Goal: Information Seeking & Learning: Compare options

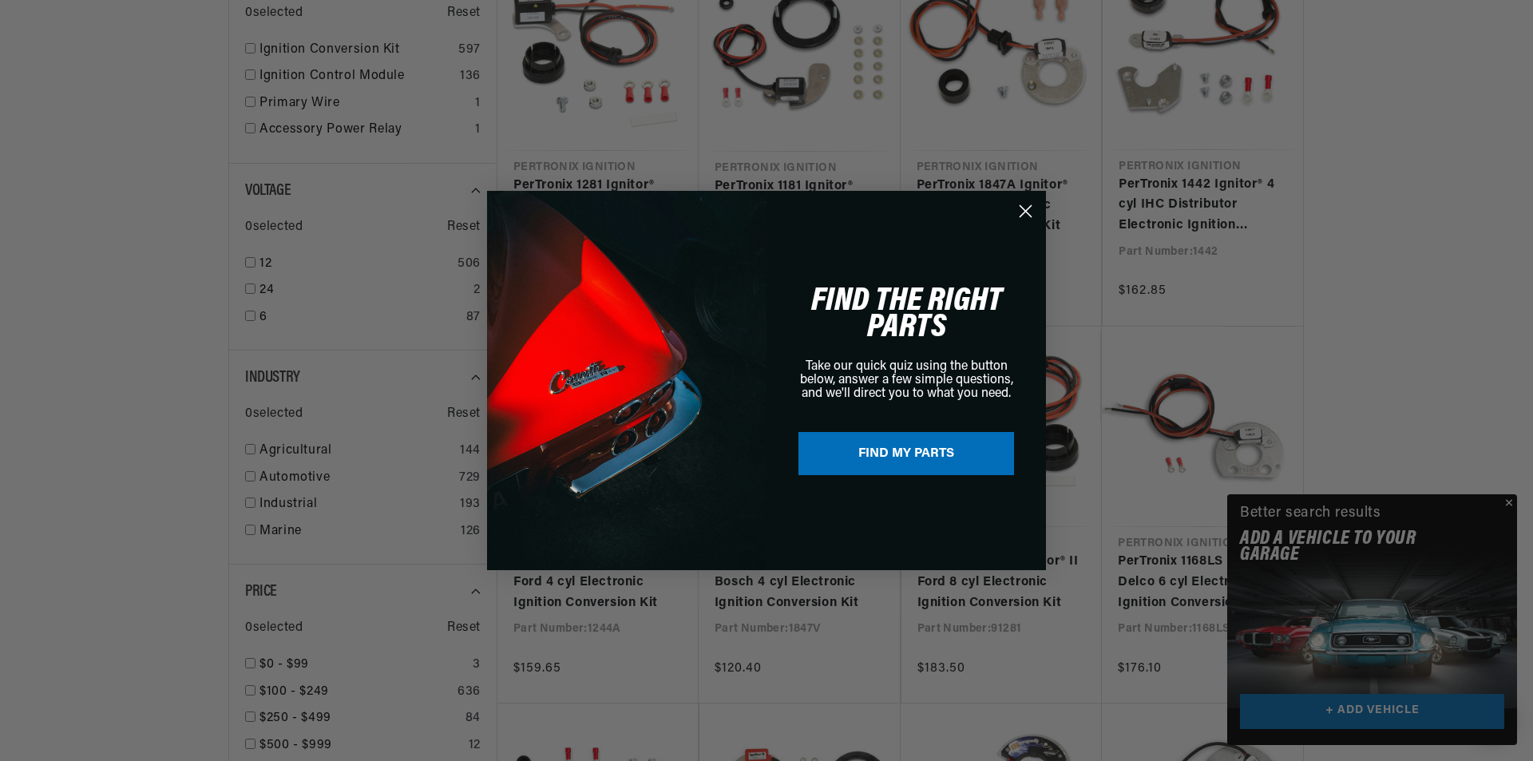
scroll to position [0, 19]
click at [1023, 212] on icon "Close dialog" at bounding box center [1025, 211] width 28 height 28
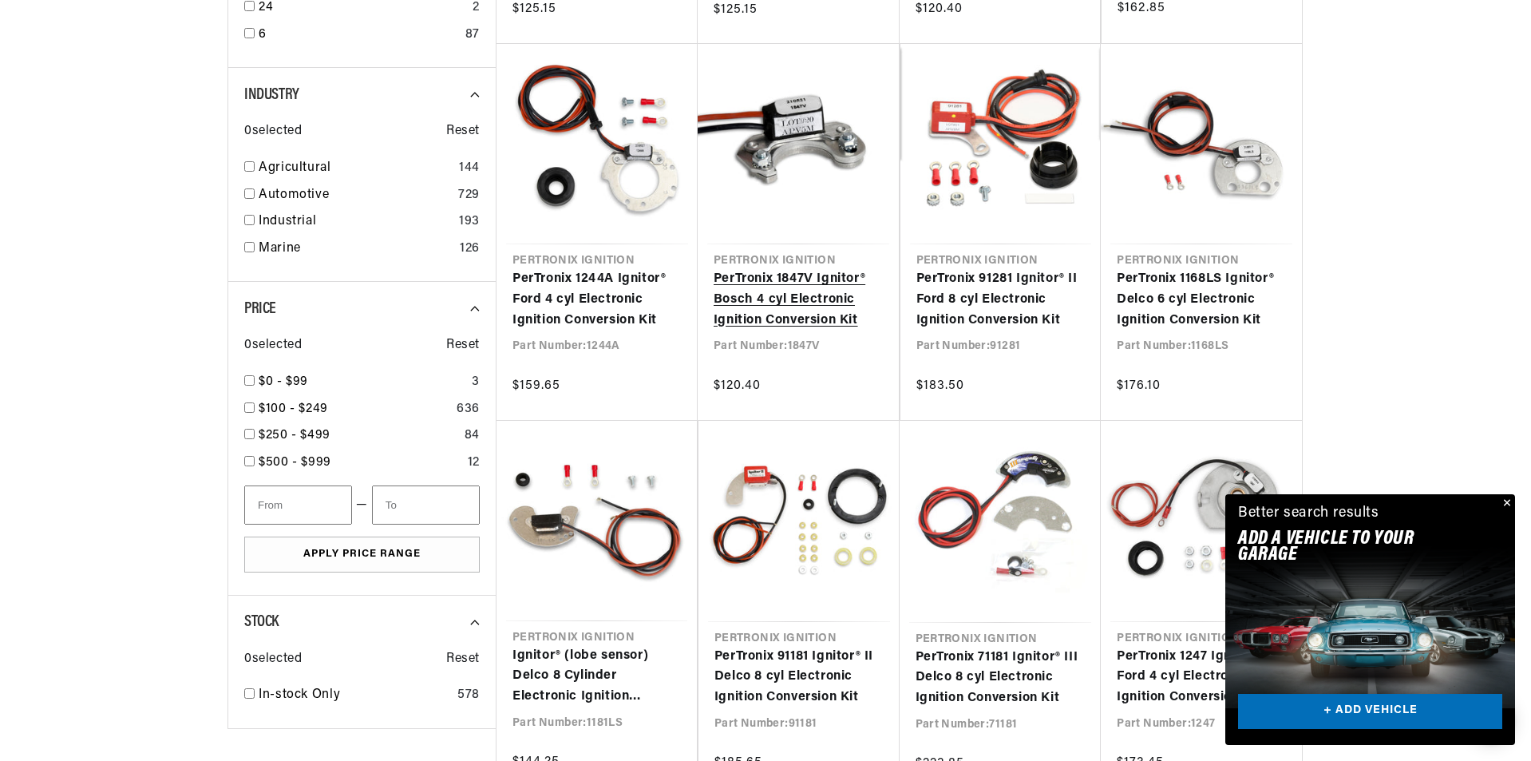
scroll to position [0, 1856]
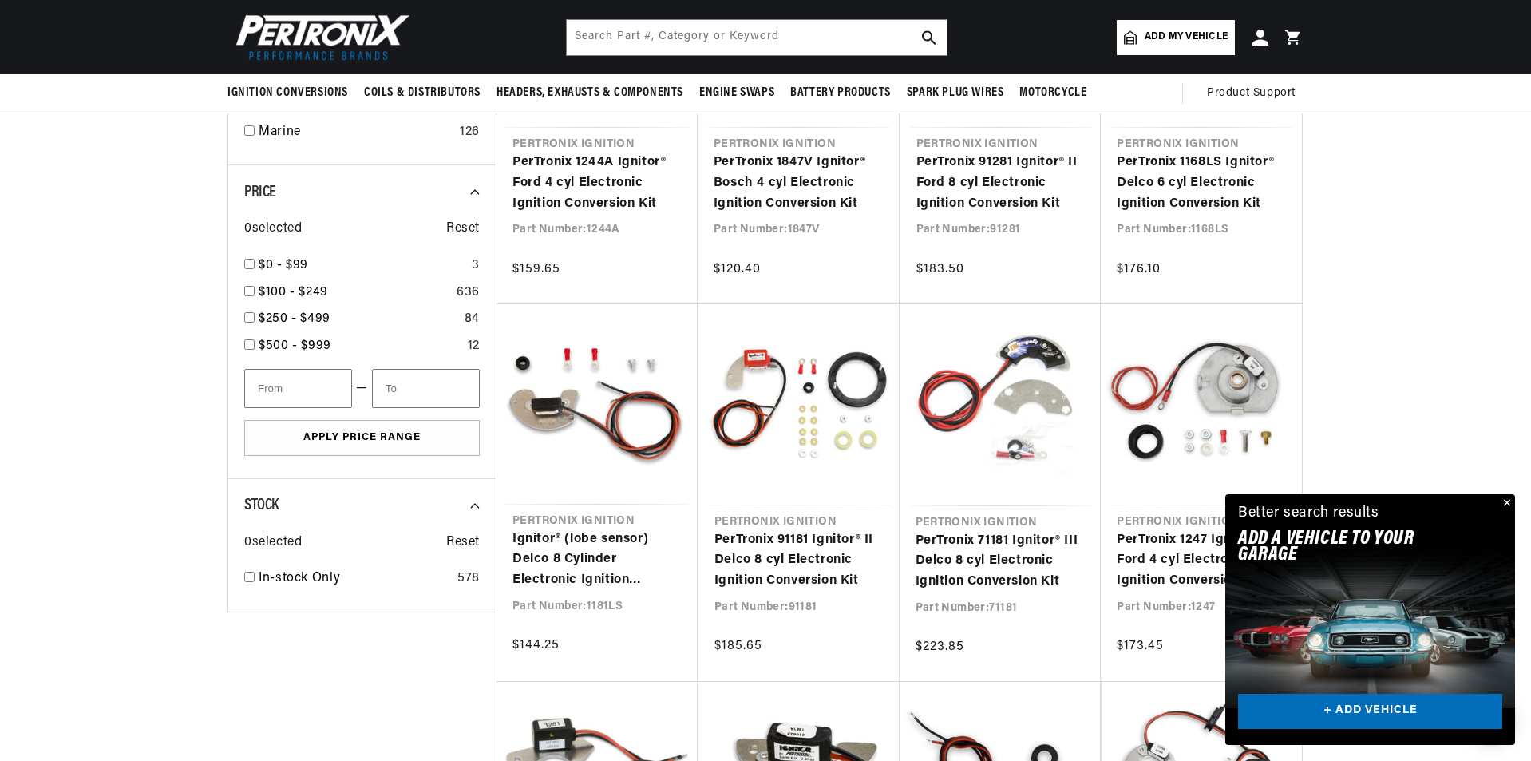
scroll to position [399, 0]
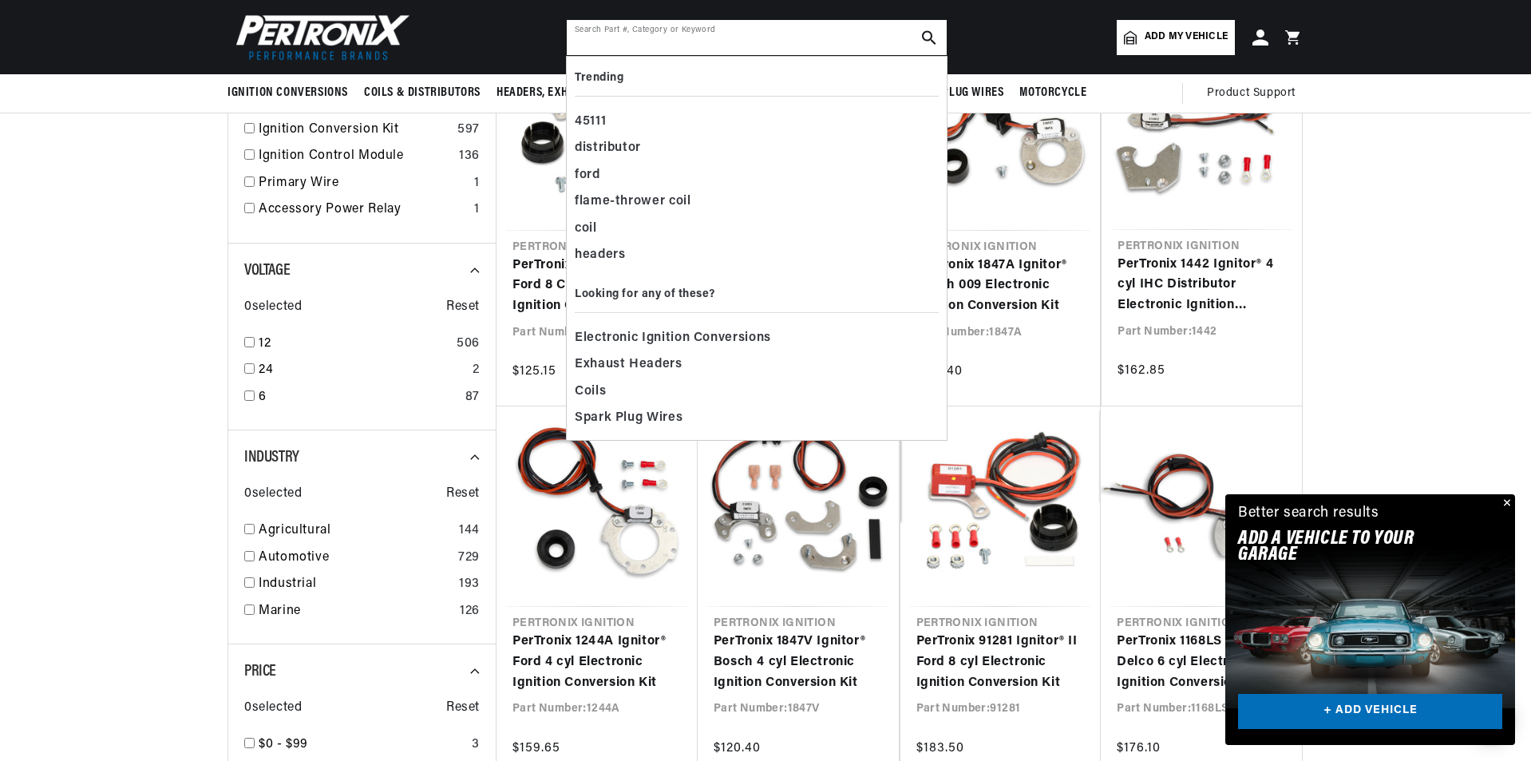
click at [663, 47] on input "text" at bounding box center [757, 37] width 380 height 35
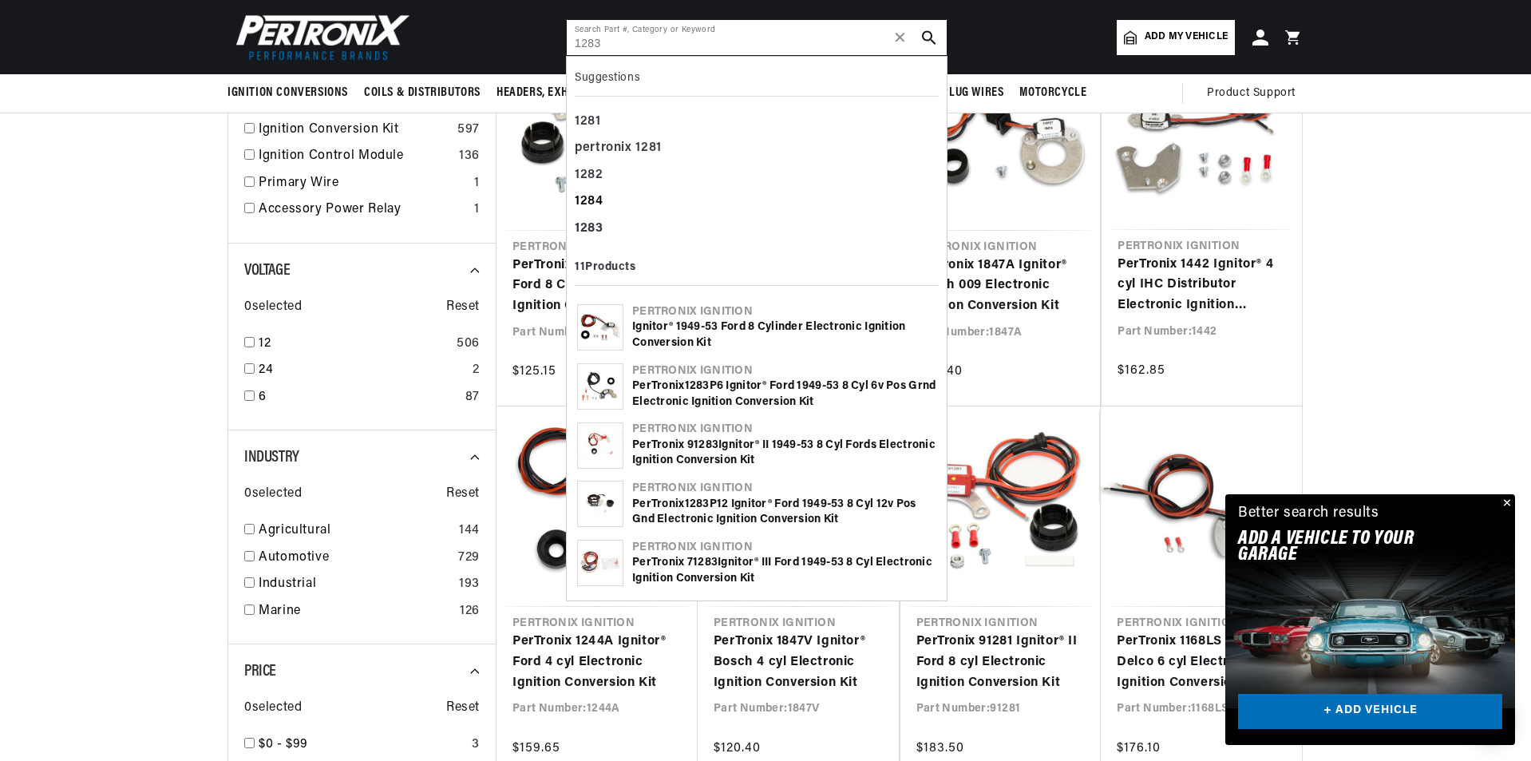
scroll to position [0, 997]
type input "1283"
click at [614, 220] on div "1283" at bounding box center [757, 229] width 364 height 27
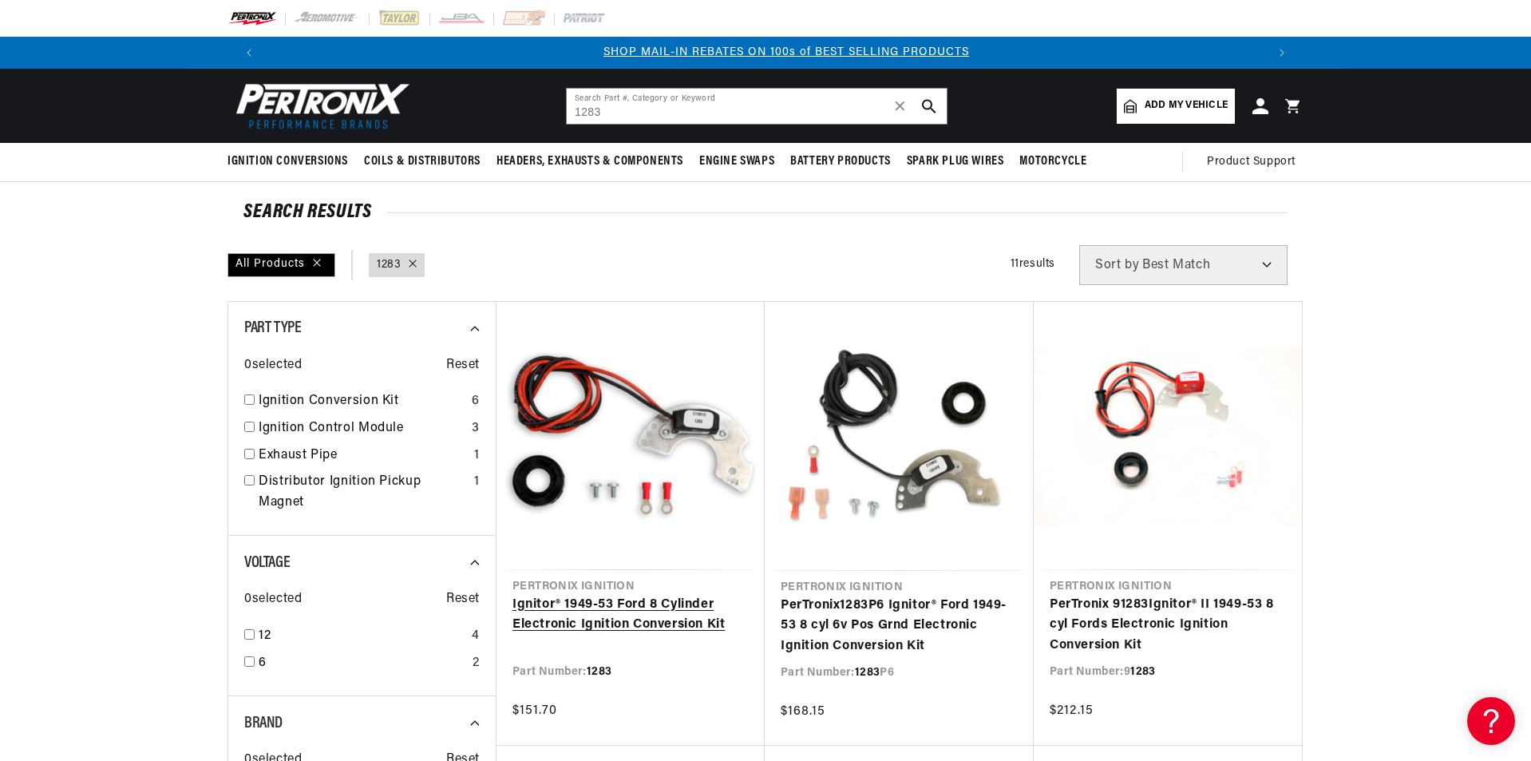
scroll to position [0, 997]
click at [736, 105] on input "1283" at bounding box center [757, 106] width 380 height 35
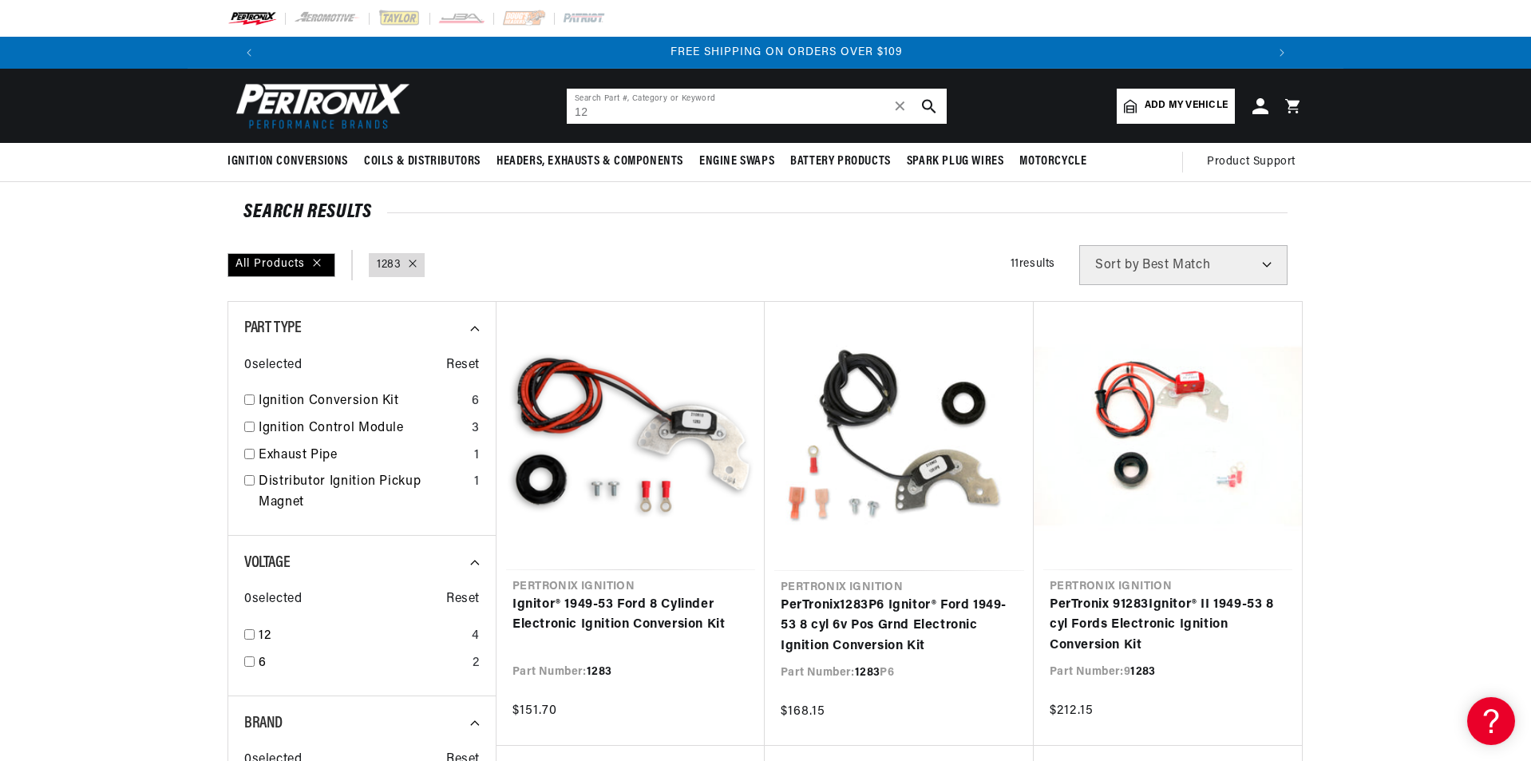
scroll to position [0, 1994]
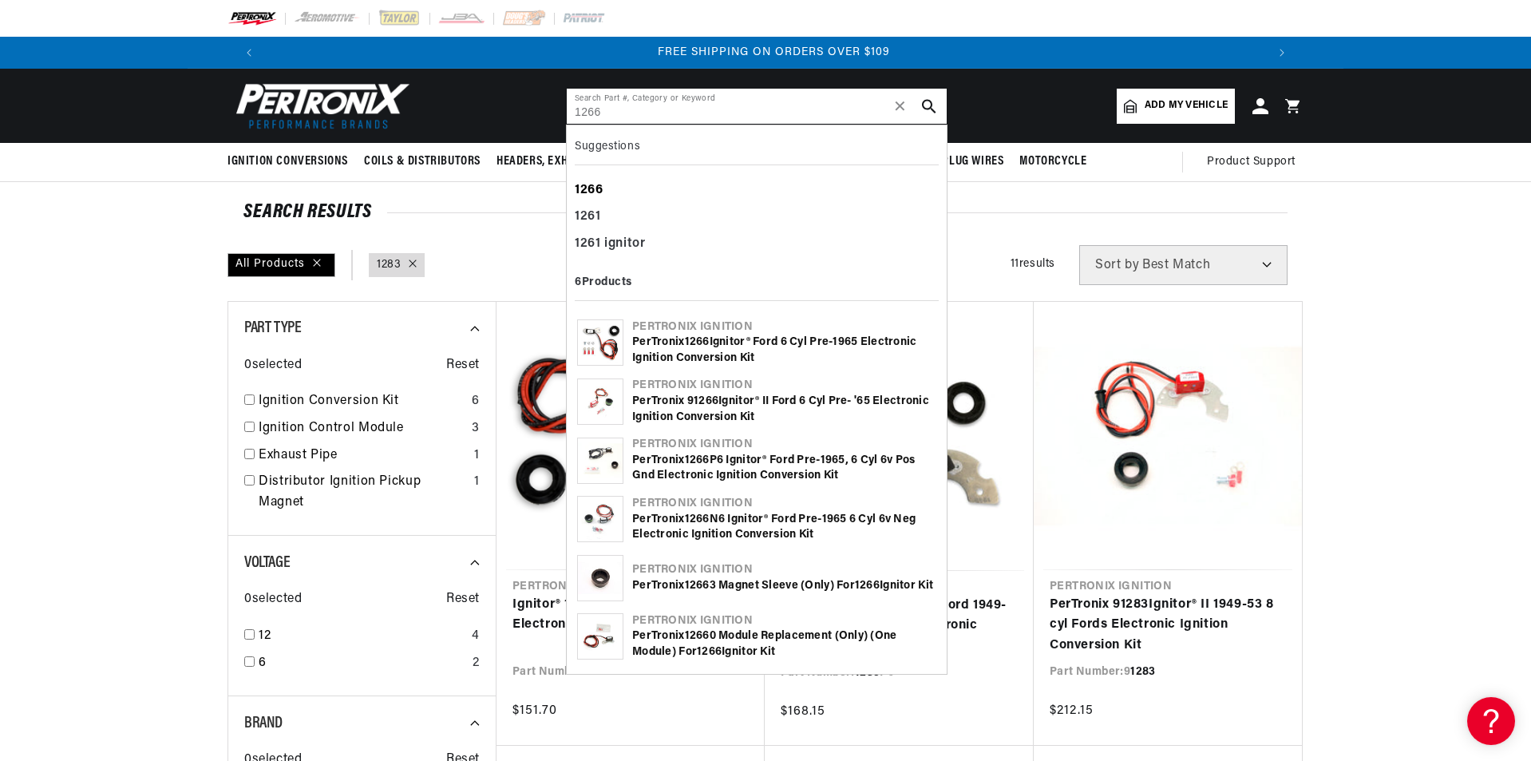
type input "1266"
click at [595, 190] on b "1266" at bounding box center [589, 190] width 29 height 13
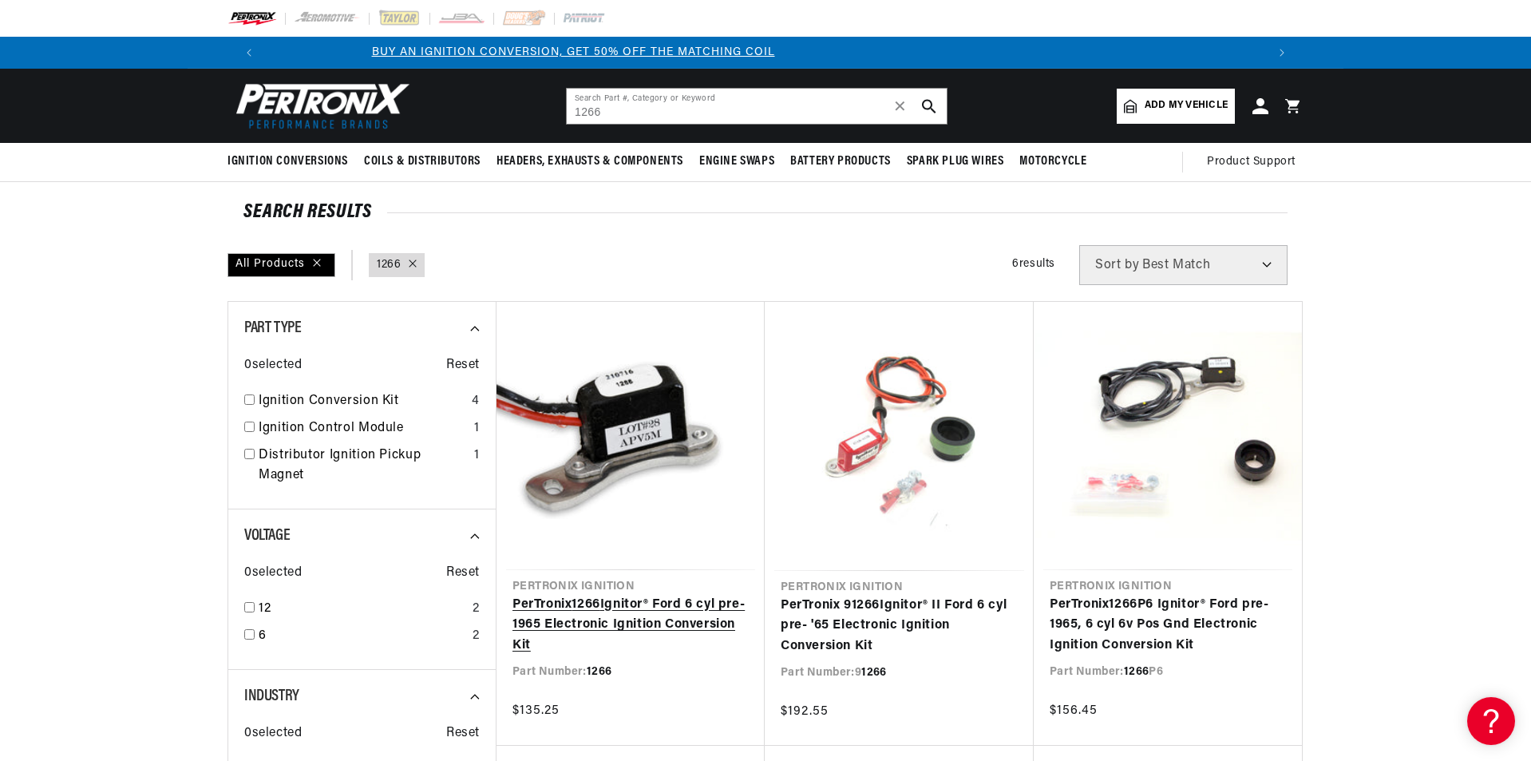
click at [626, 615] on link "PerTronix 1266 Ignitor® Ford 6 cyl pre-1965 Electronic Ignition Conversion Kit" at bounding box center [630, 625] width 236 height 61
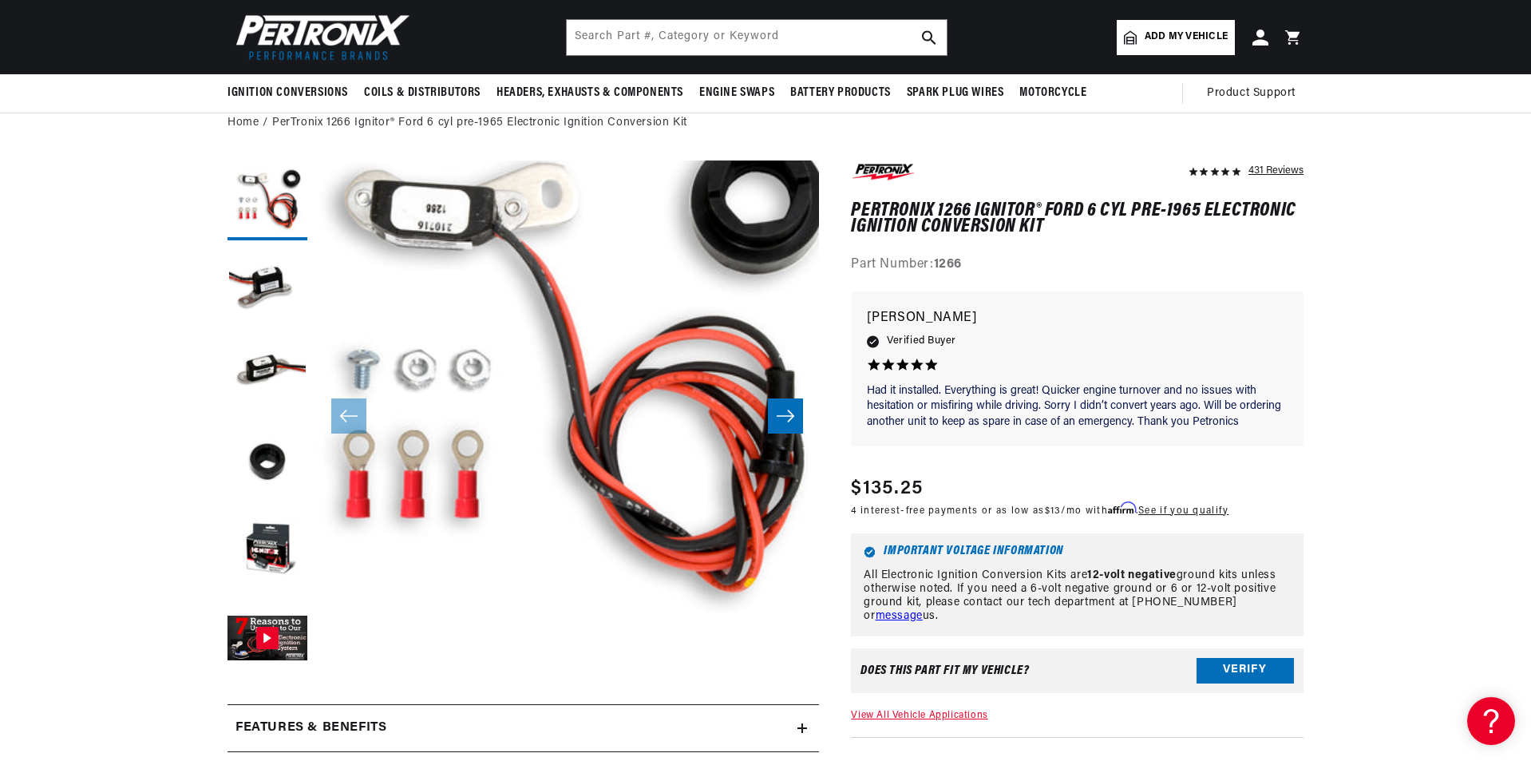
scroll to position [0, 1994]
click at [778, 414] on icon "Slide right" at bounding box center [785, 416] width 19 height 16
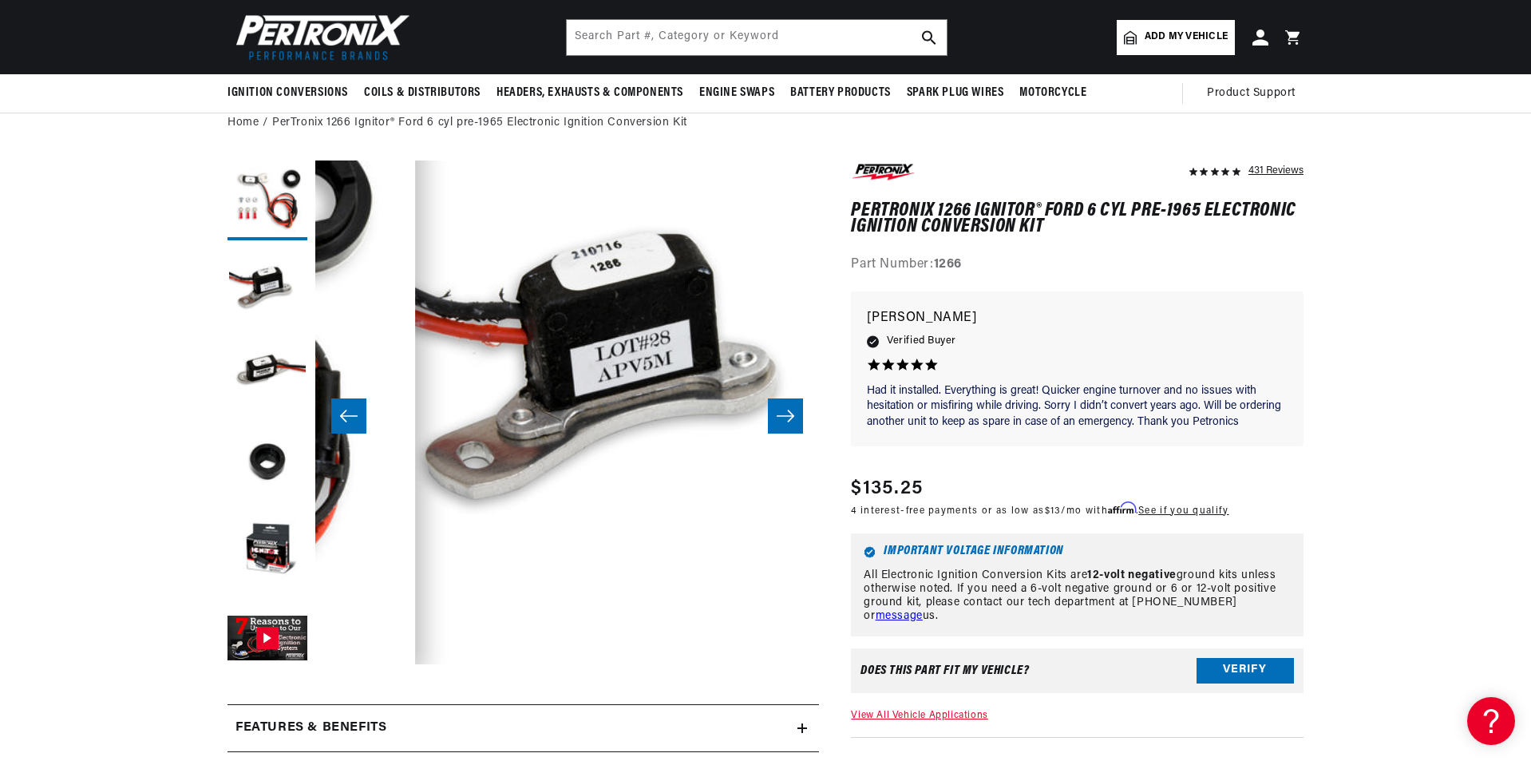
scroll to position [50, 504]
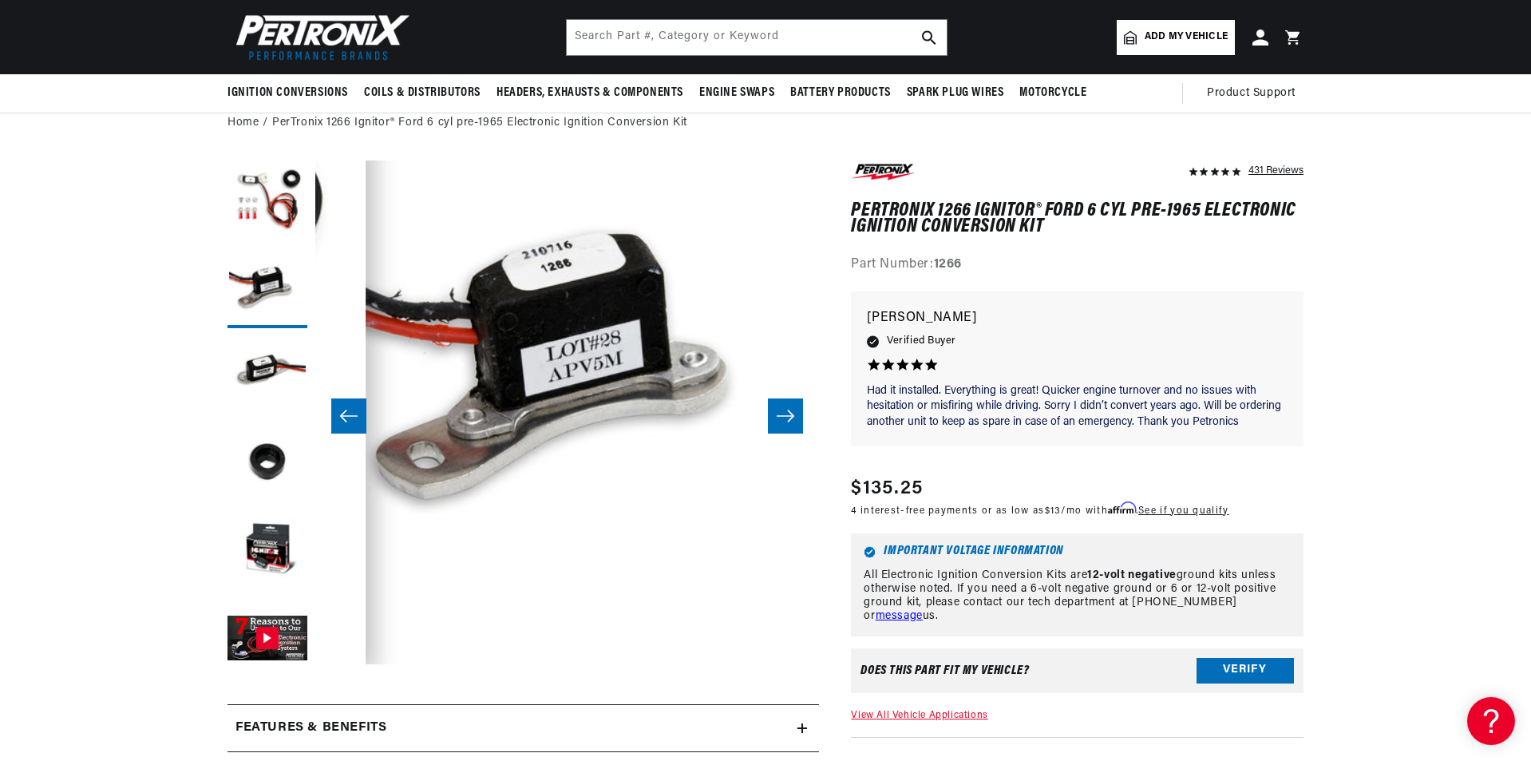
click at [786, 415] on icon "Slide right" at bounding box center [785, 416] width 19 height 16
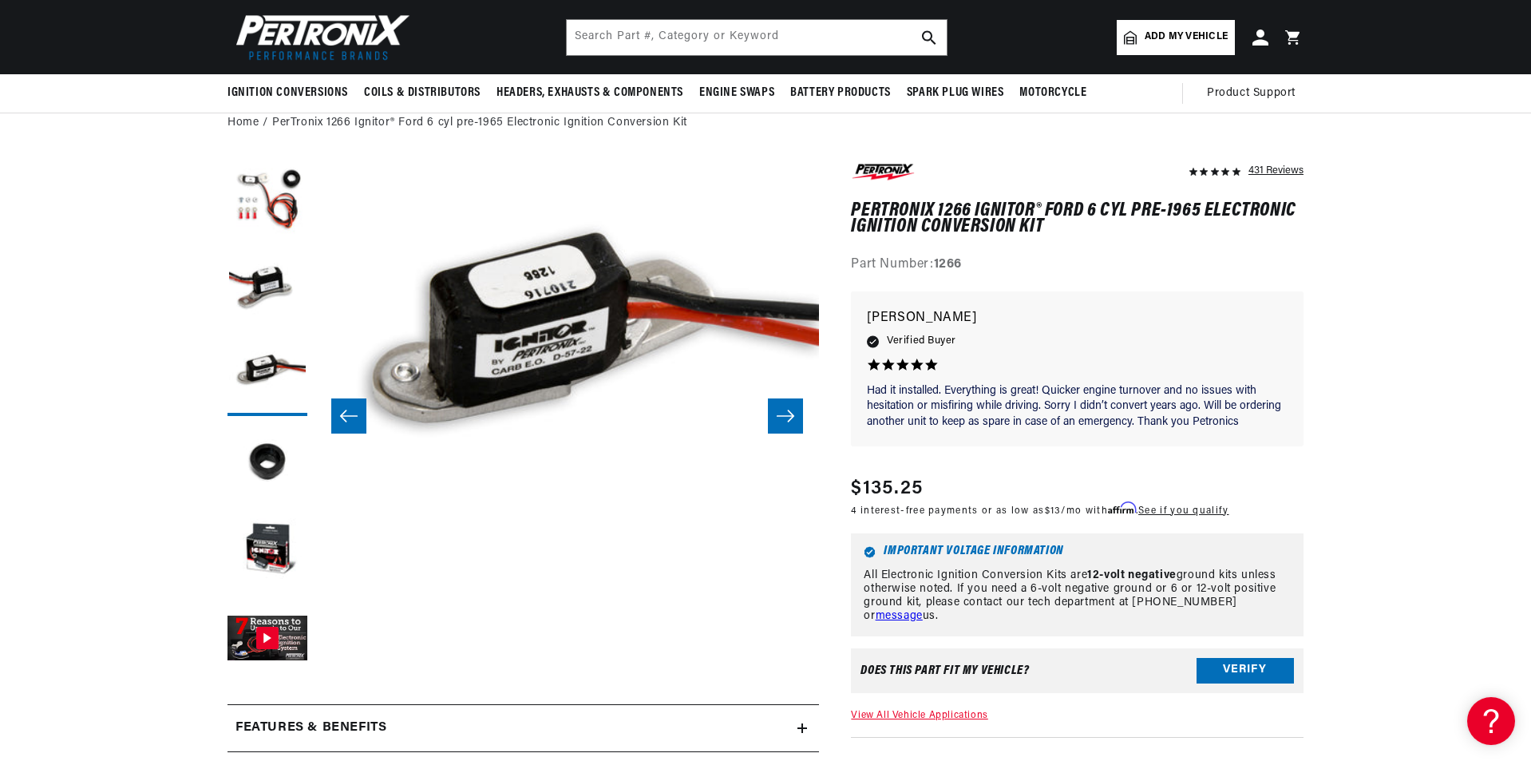
scroll to position [0, 0]
click at [786, 414] on icon "Slide right" at bounding box center [785, 416] width 19 height 16
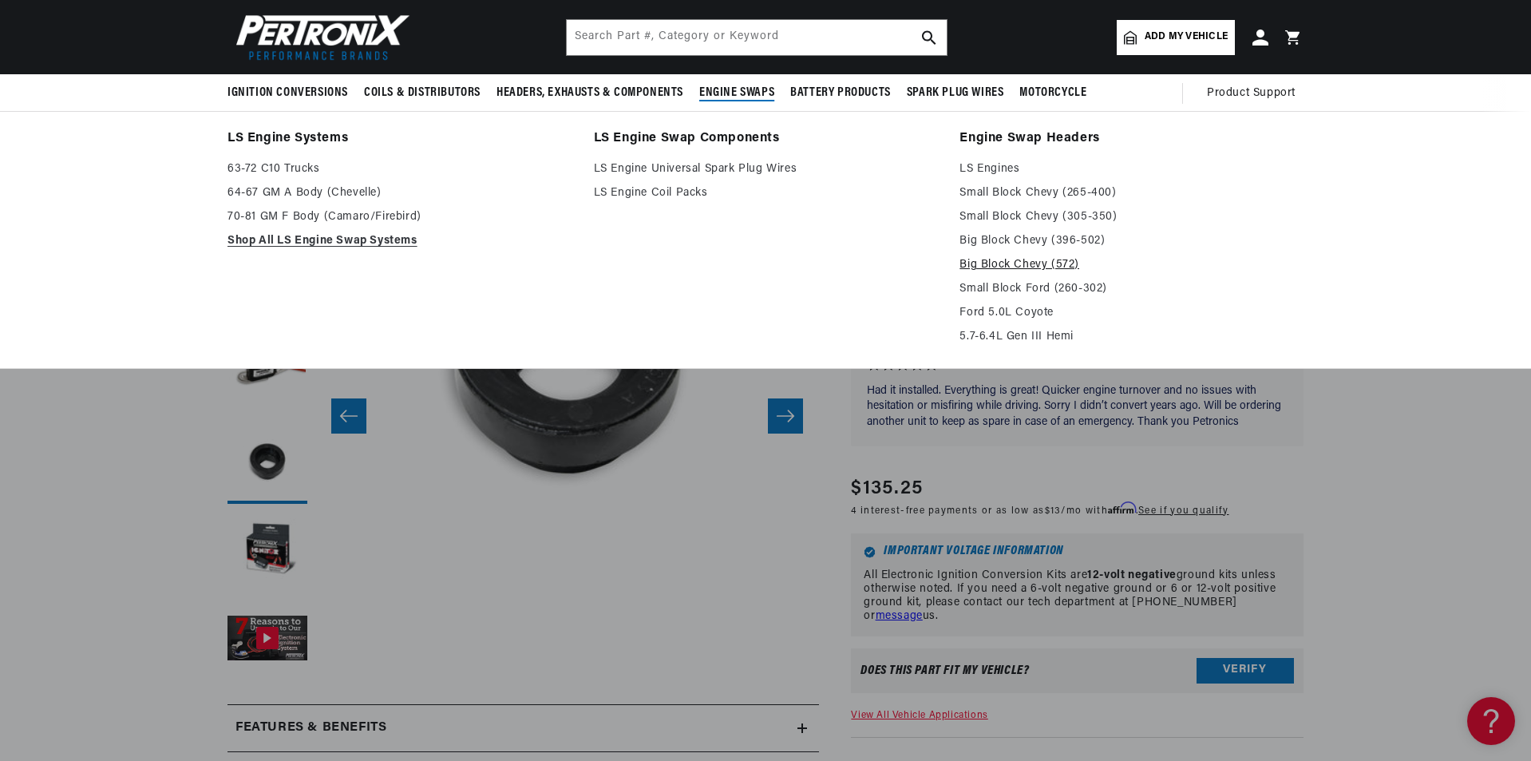
scroll to position [0, 997]
click at [854, 284] on li "LS Engine Swap Components LS Engine Universal Spark Plug Wires LS Engine Coil P…" at bounding box center [766, 240] width 344 height 224
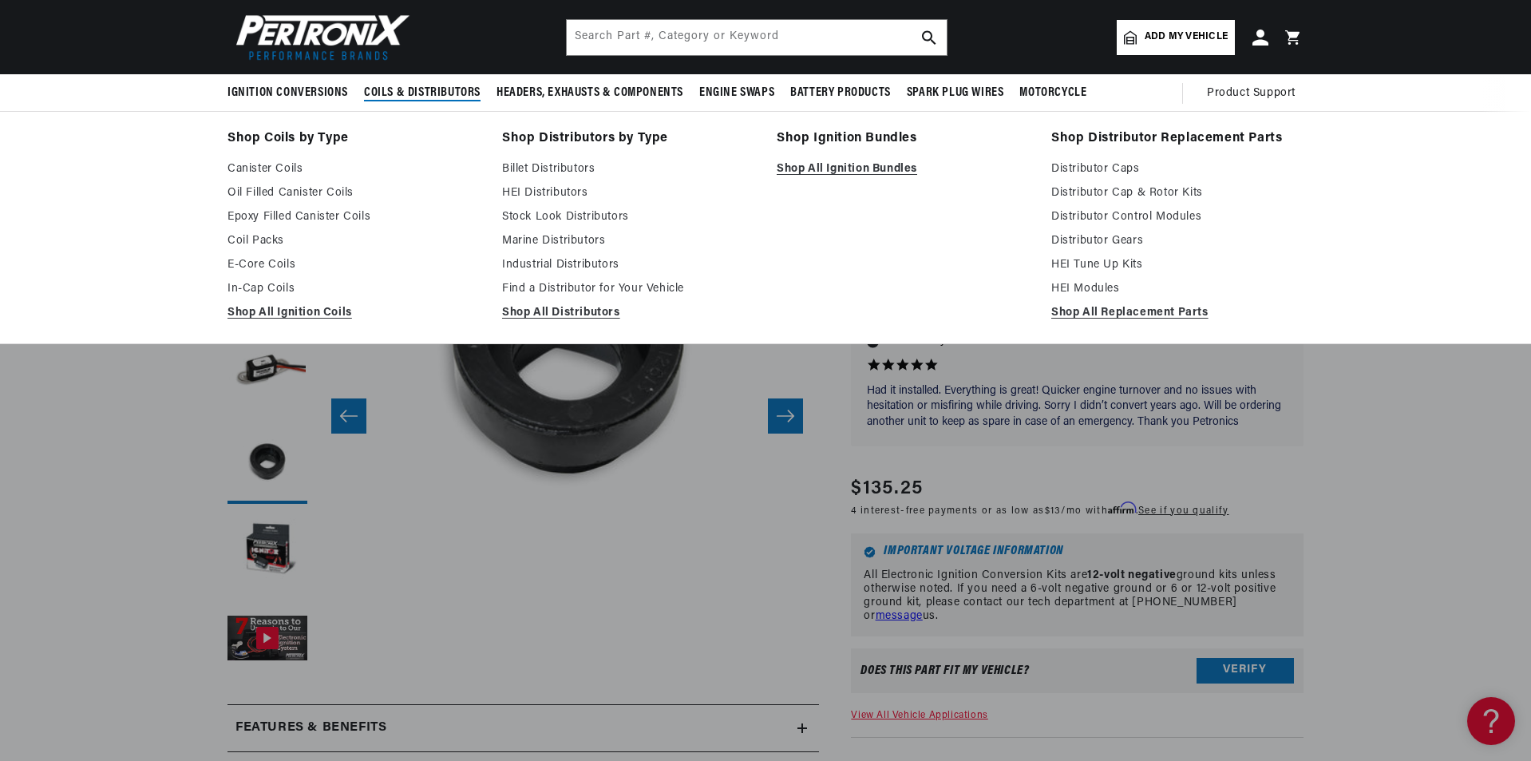
scroll to position [0, 1994]
click at [555, 243] on link "Marine Distributors" at bounding box center [628, 240] width 252 height 19
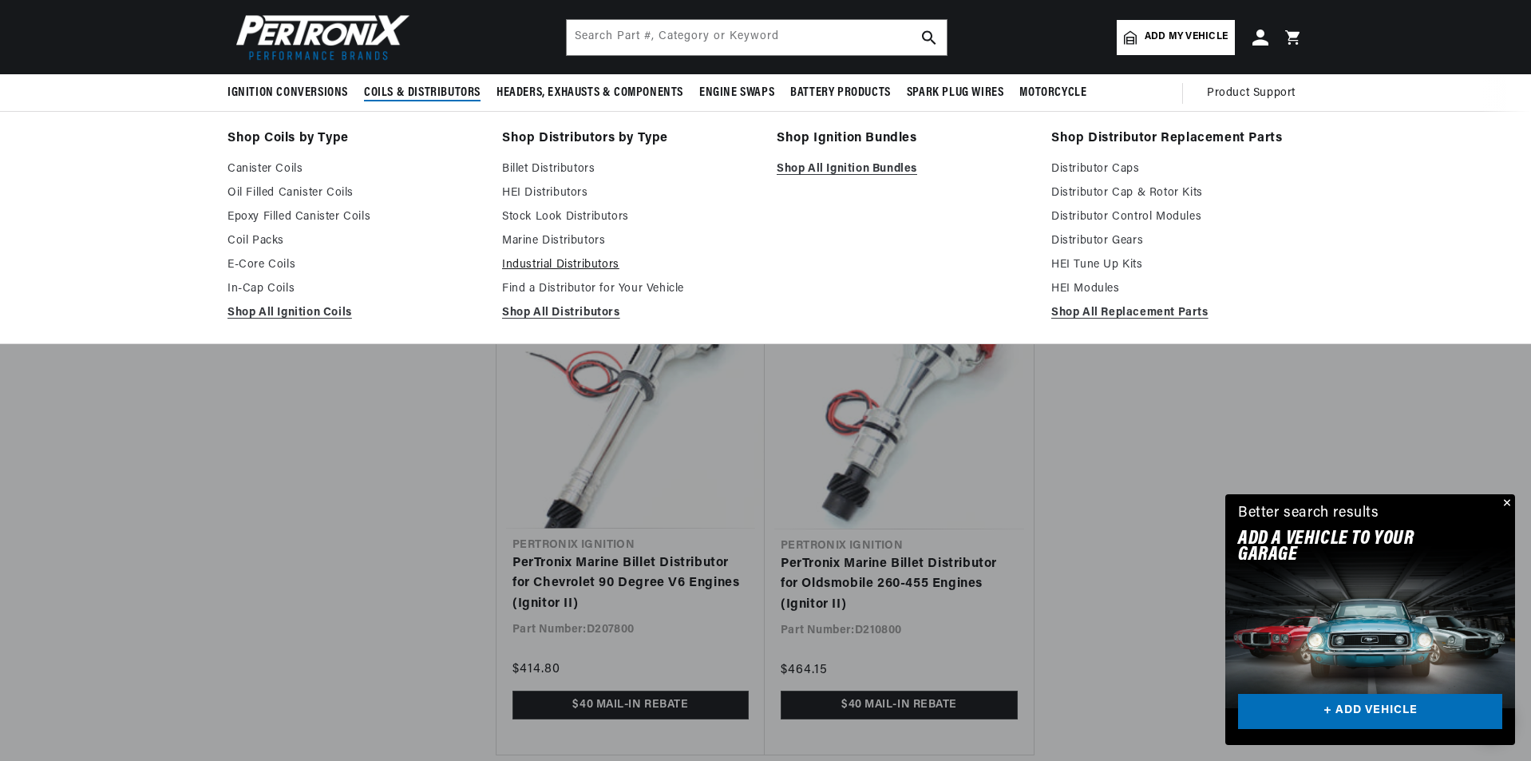
click at [576, 263] on link "Industrial Distributors" at bounding box center [628, 264] width 252 height 19
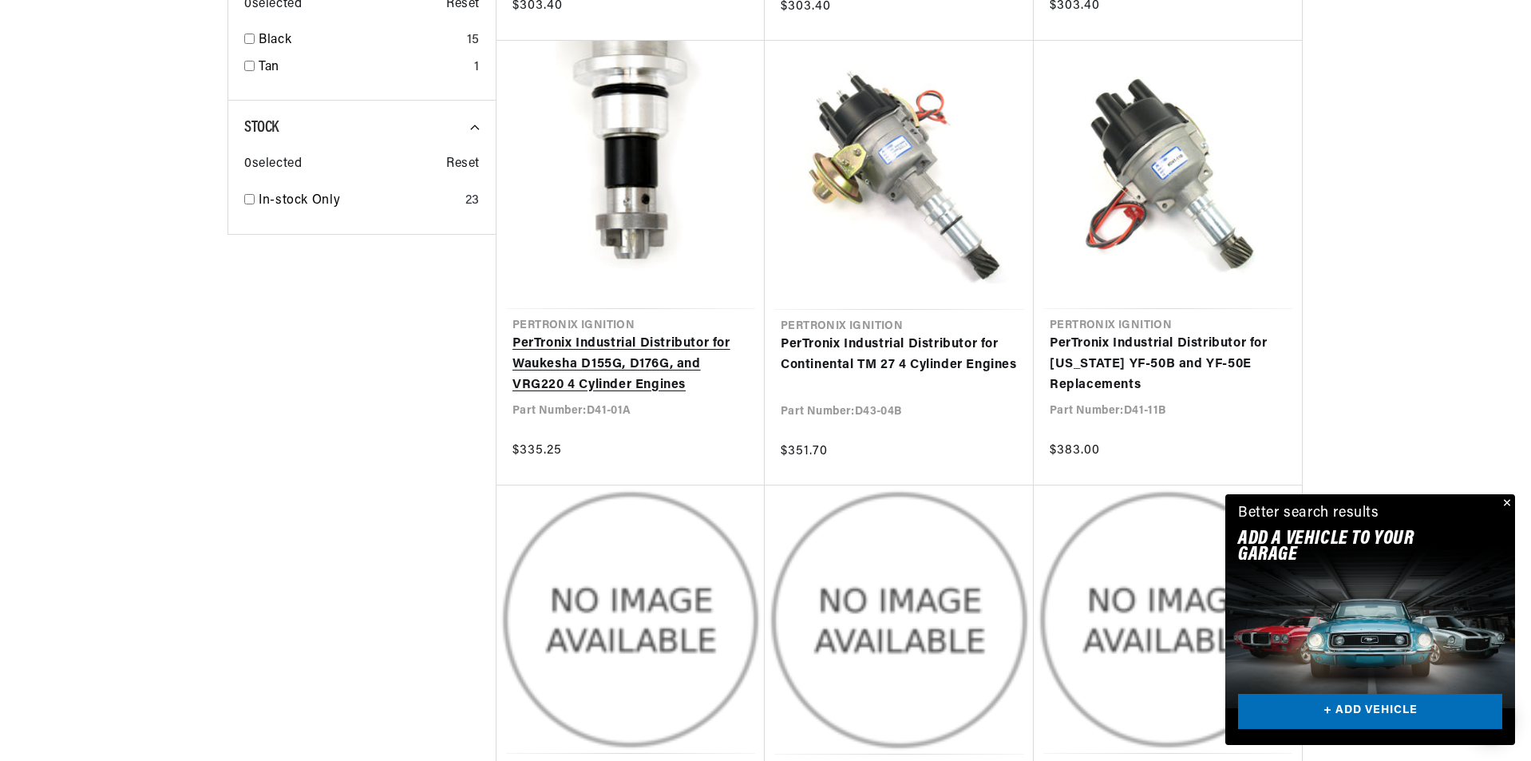
scroll to position [1624, 0]
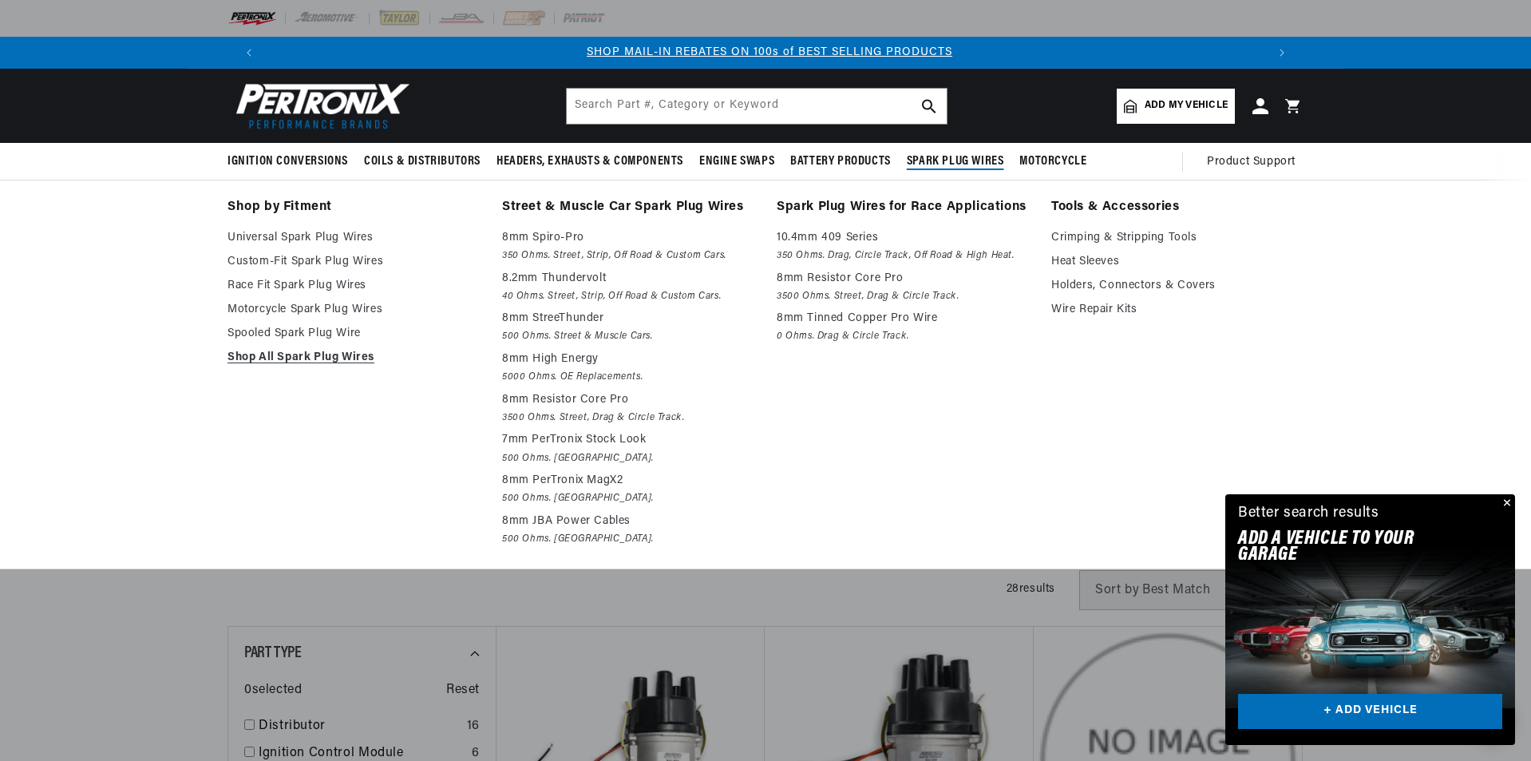
click at [952, 159] on span "Spark Plug Wires" at bounding box center [955, 161] width 97 height 17
click at [956, 166] on span "Spark Plug Wires" at bounding box center [955, 161] width 97 height 17
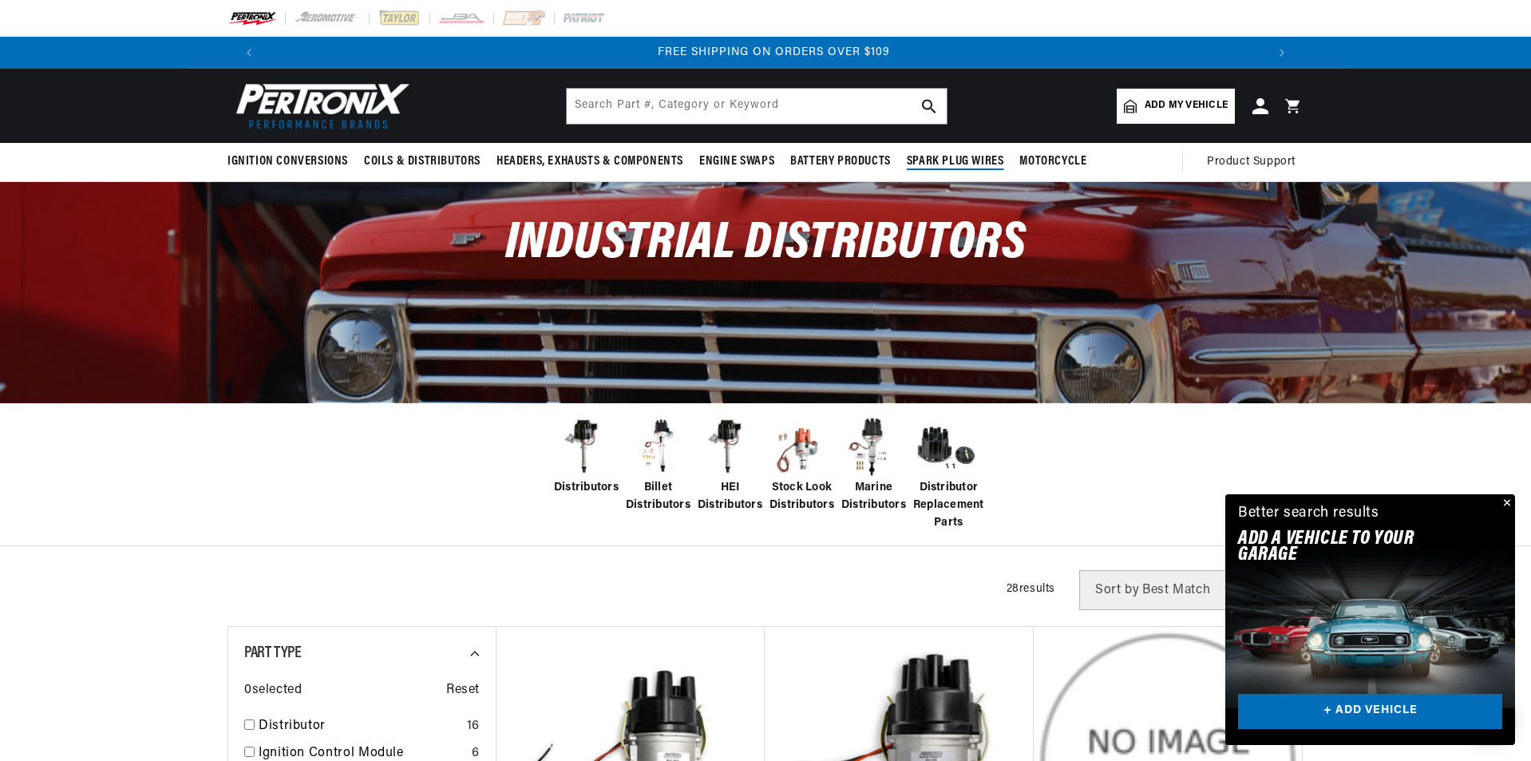
click at [956, 166] on span "Spark Plug Wires" at bounding box center [955, 161] width 97 height 17
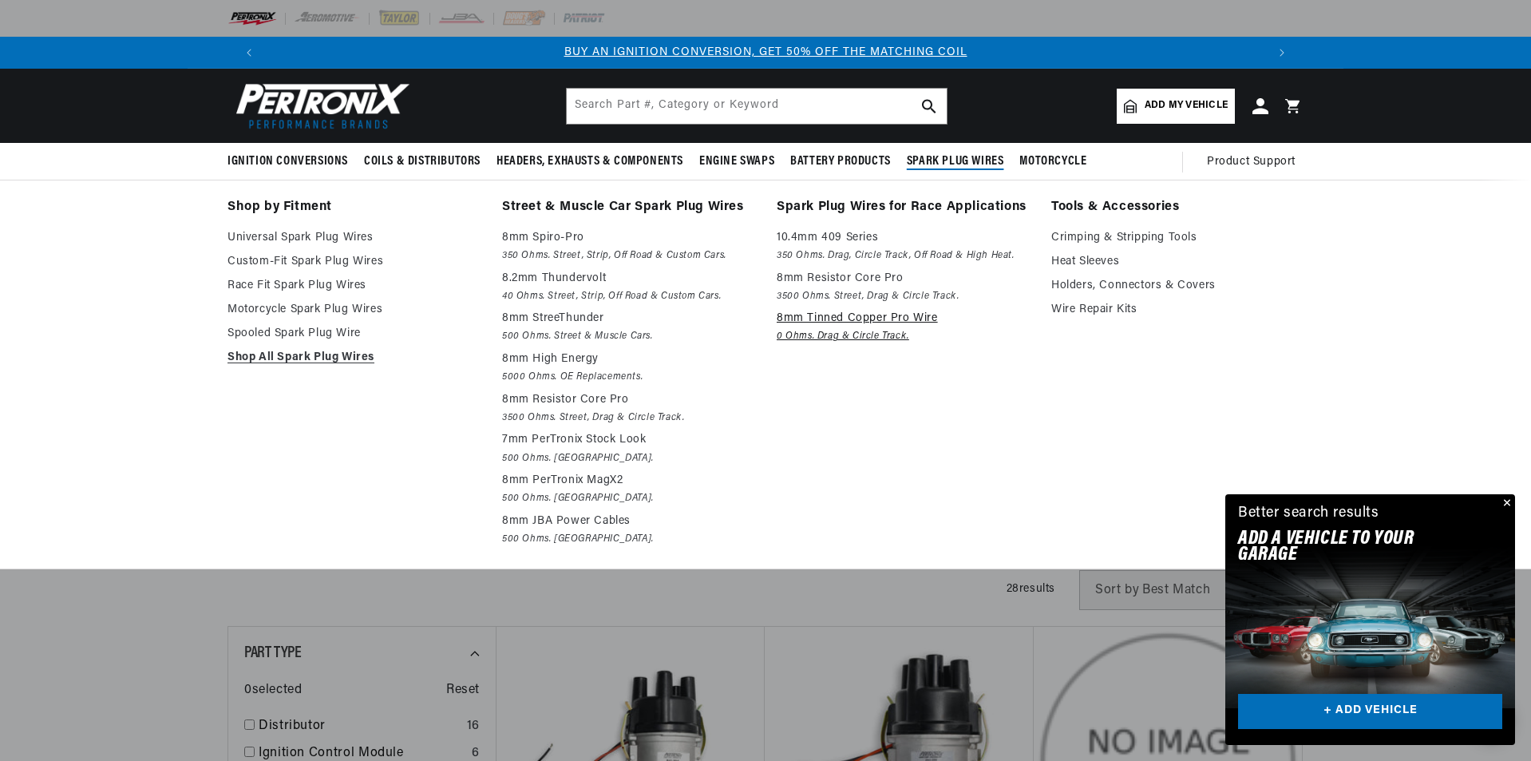
click at [882, 319] on p "8mm Tinned Copper Pro Wire" at bounding box center [903, 318] width 252 height 19
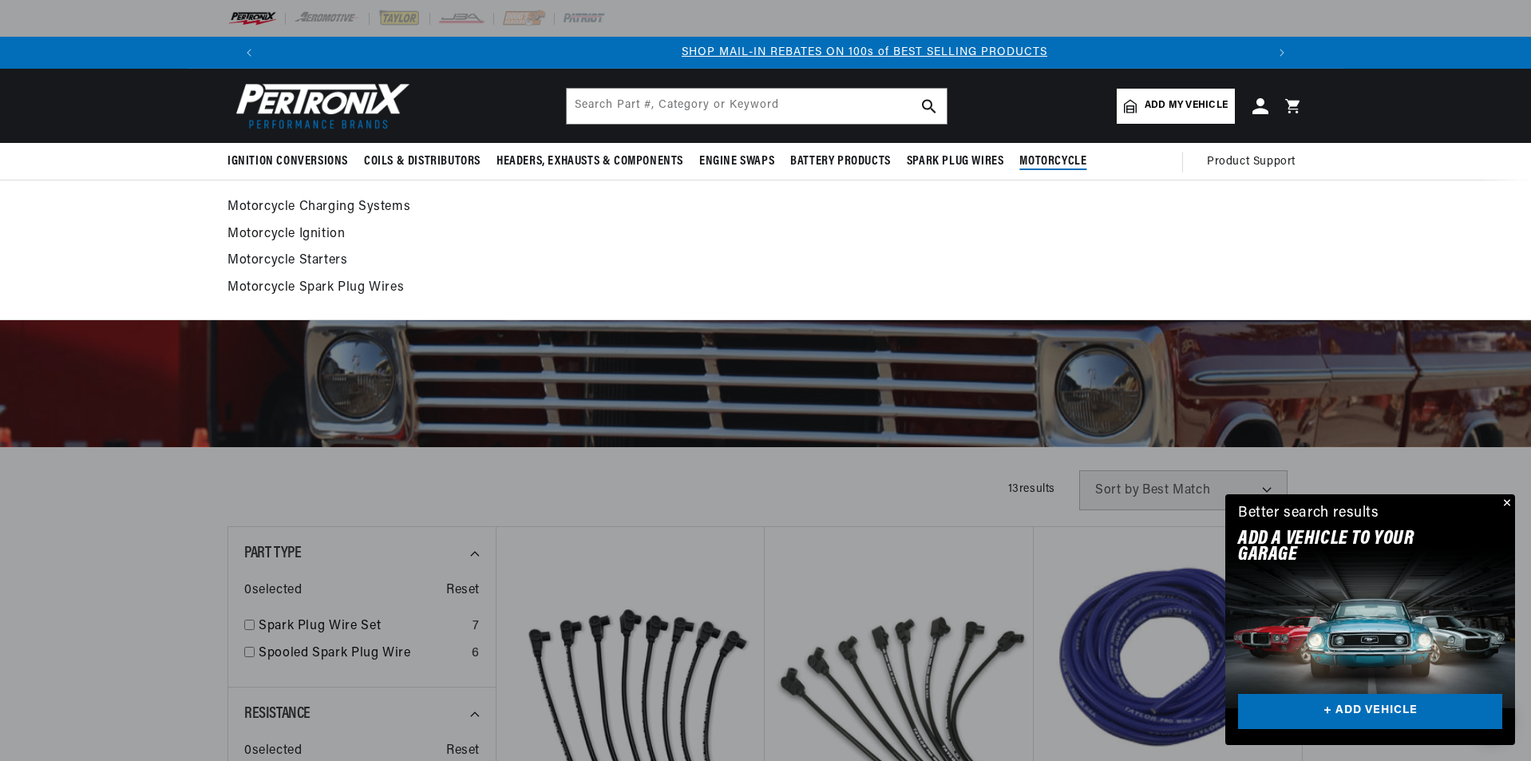
click at [1068, 165] on span "Motorcycle" at bounding box center [1052, 161] width 67 height 17
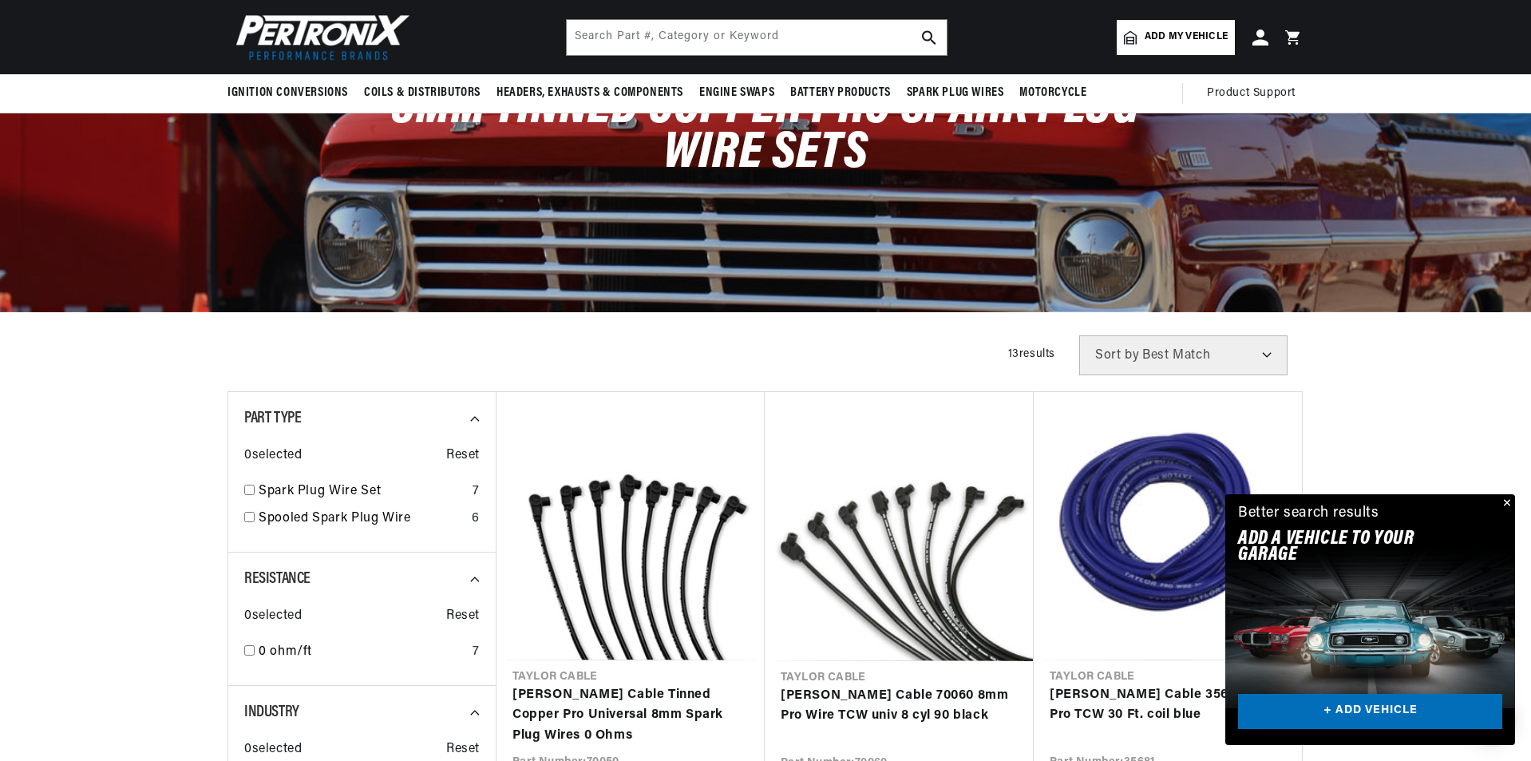
scroll to position [80, 0]
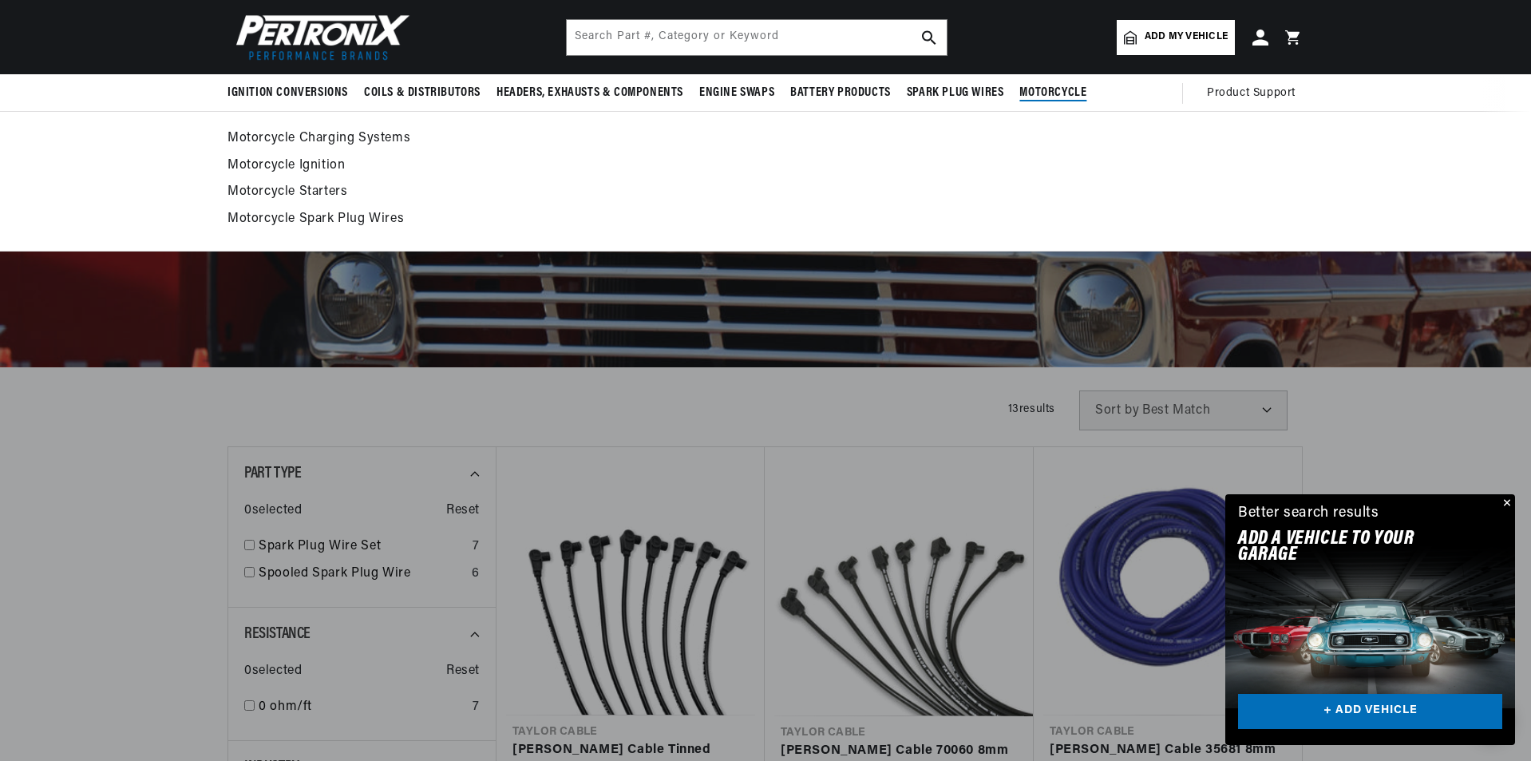
click at [1042, 95] on span "Motorcycle" at bounding box center [1052, 93] width 67 height 17
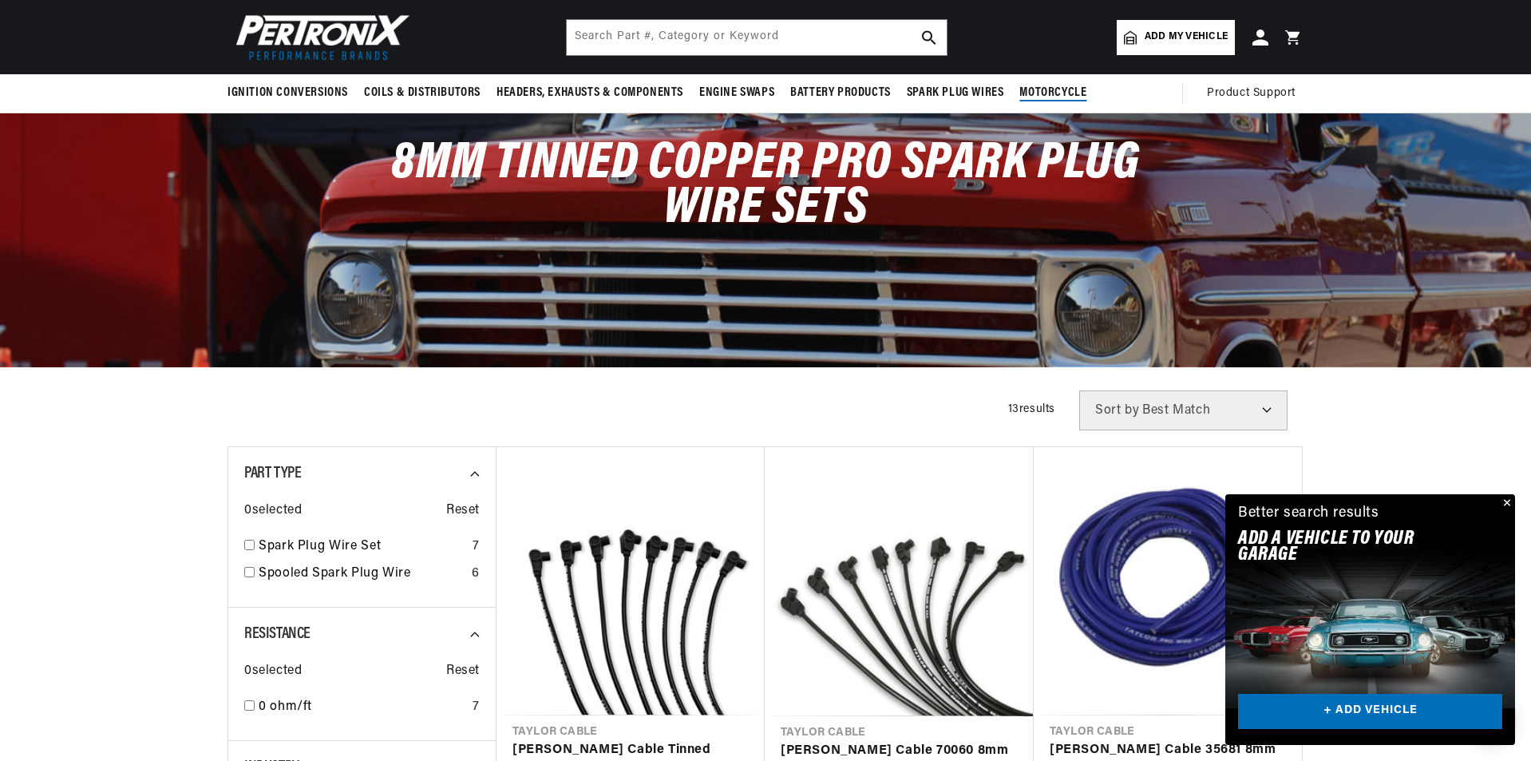
scroll to position [0, 1994]
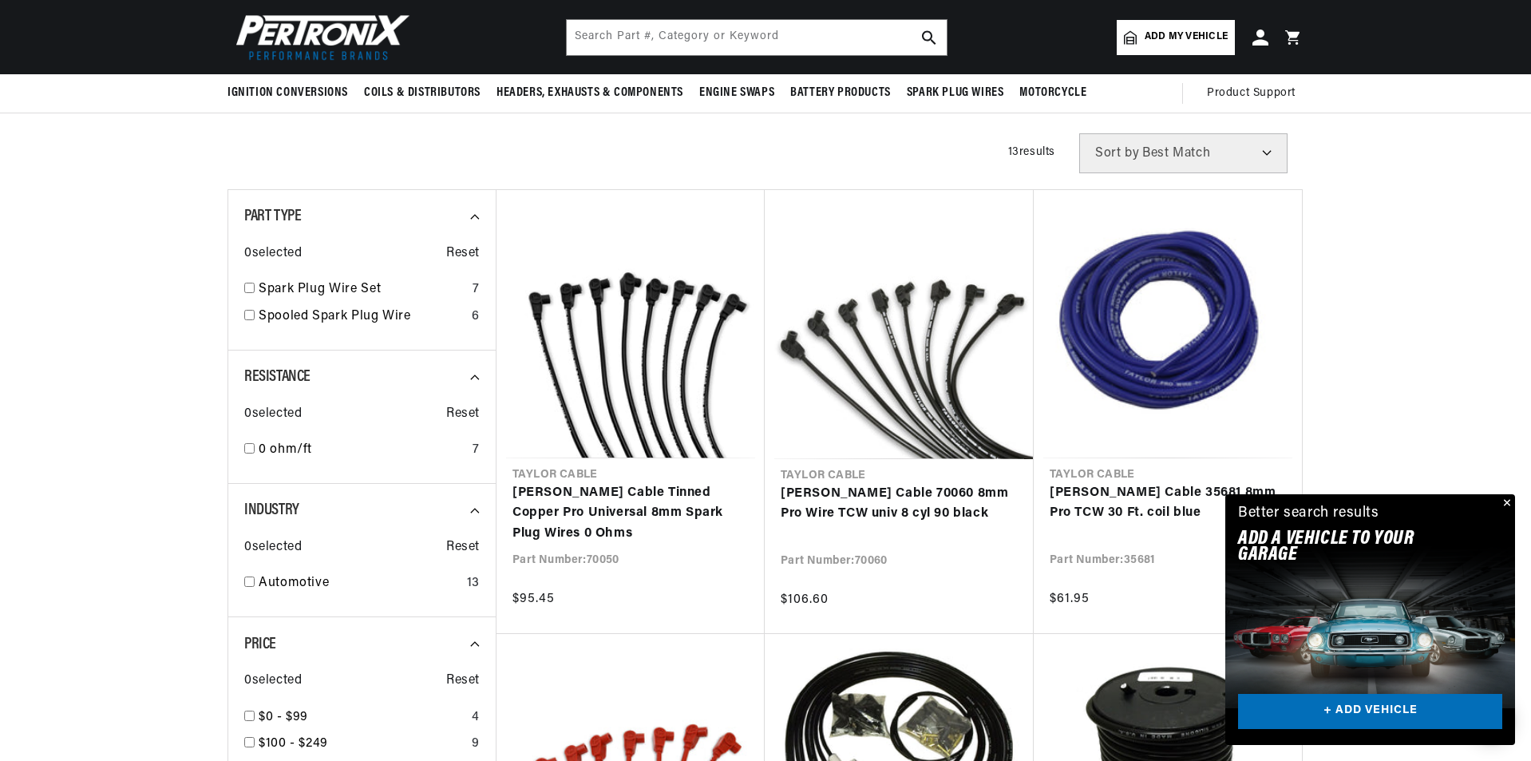
scroll to position [319, 0]
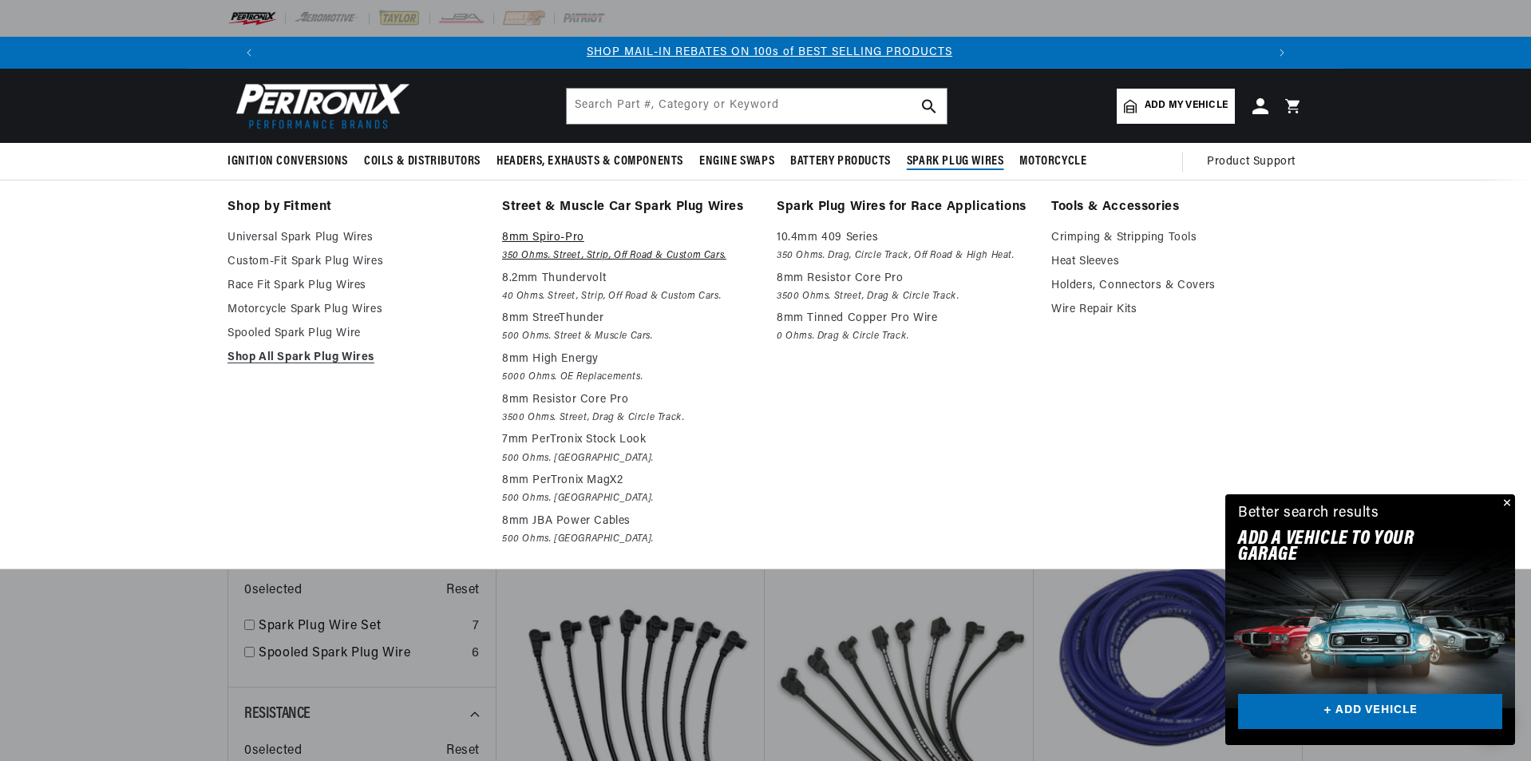
click at [561, 247] on p "8mm Spiro-Pro" at bounding box center [628, 237] width 252 height 19
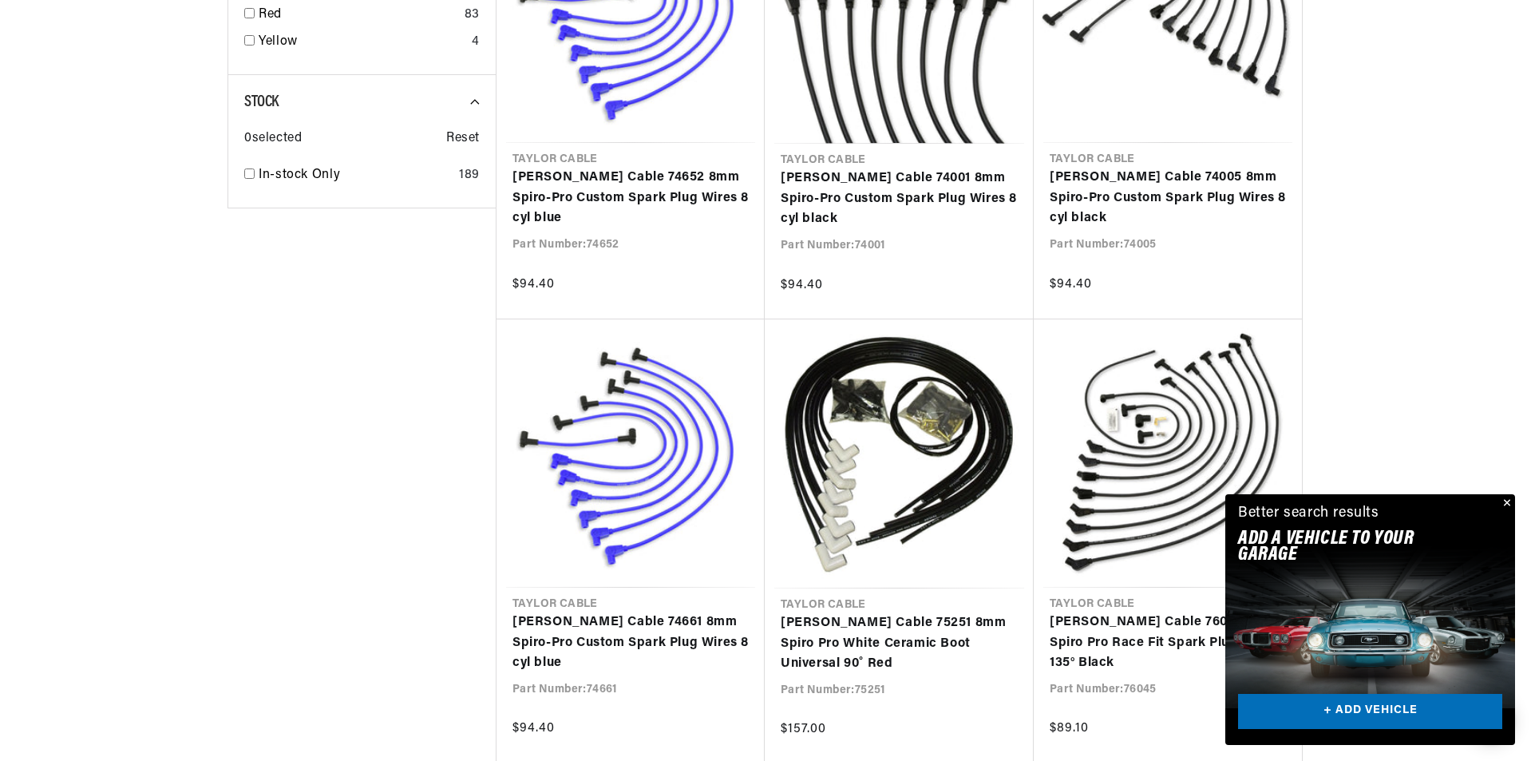
scroll to position [1517, 0]
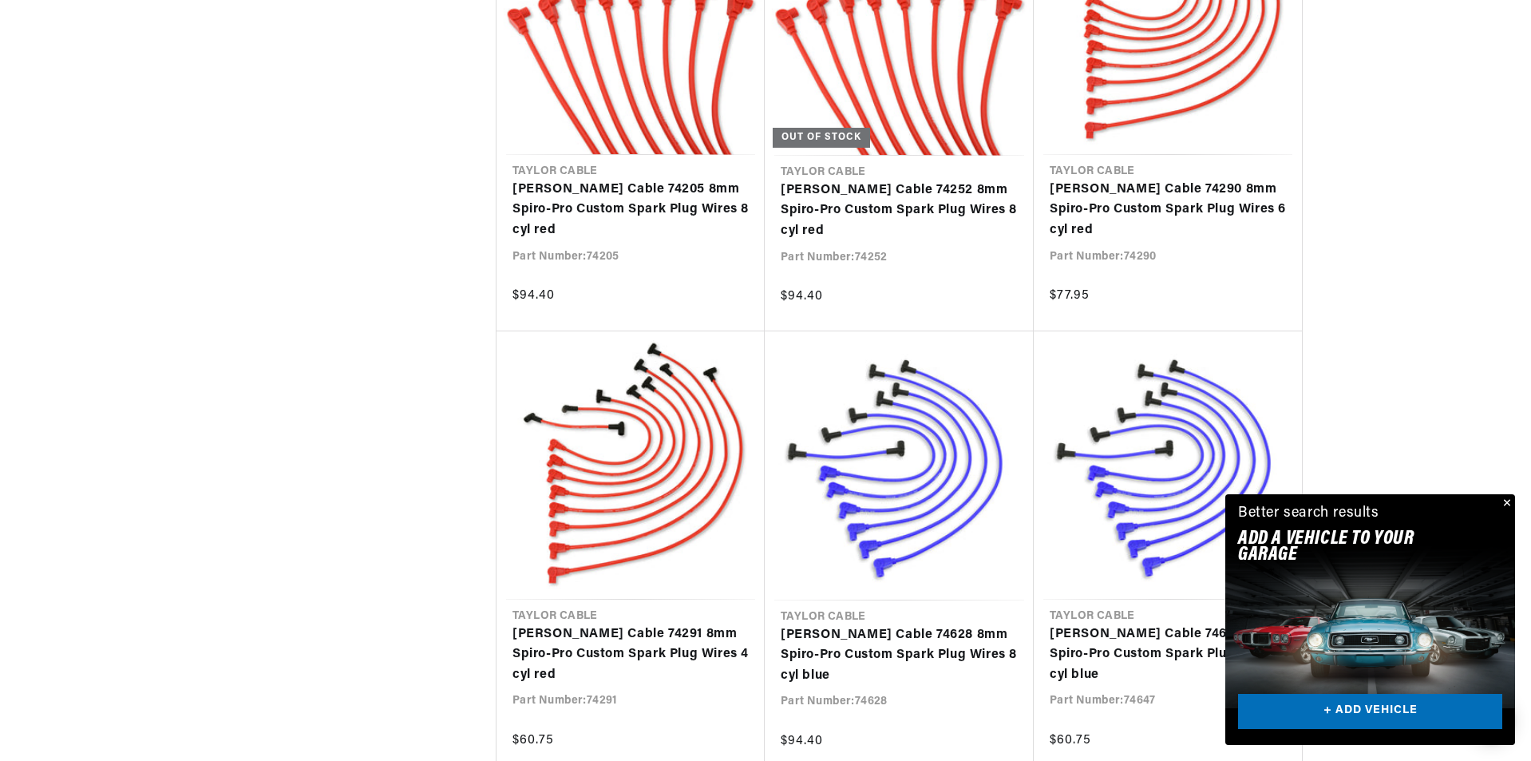
scroll to position [0, 997]
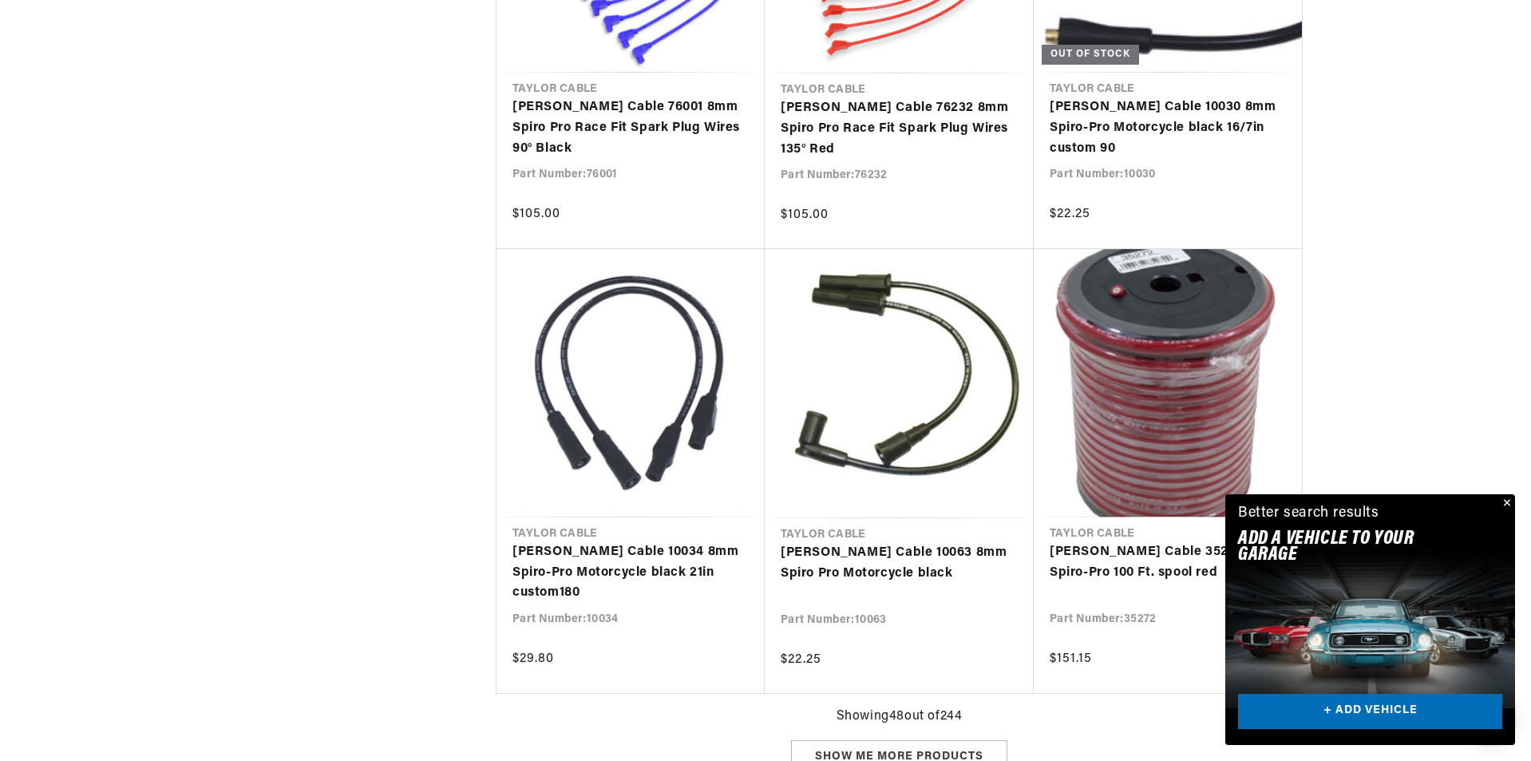
scroll to position [5348, 0]
